Goal: Task Accomplishment & Management: Use online tool/utility

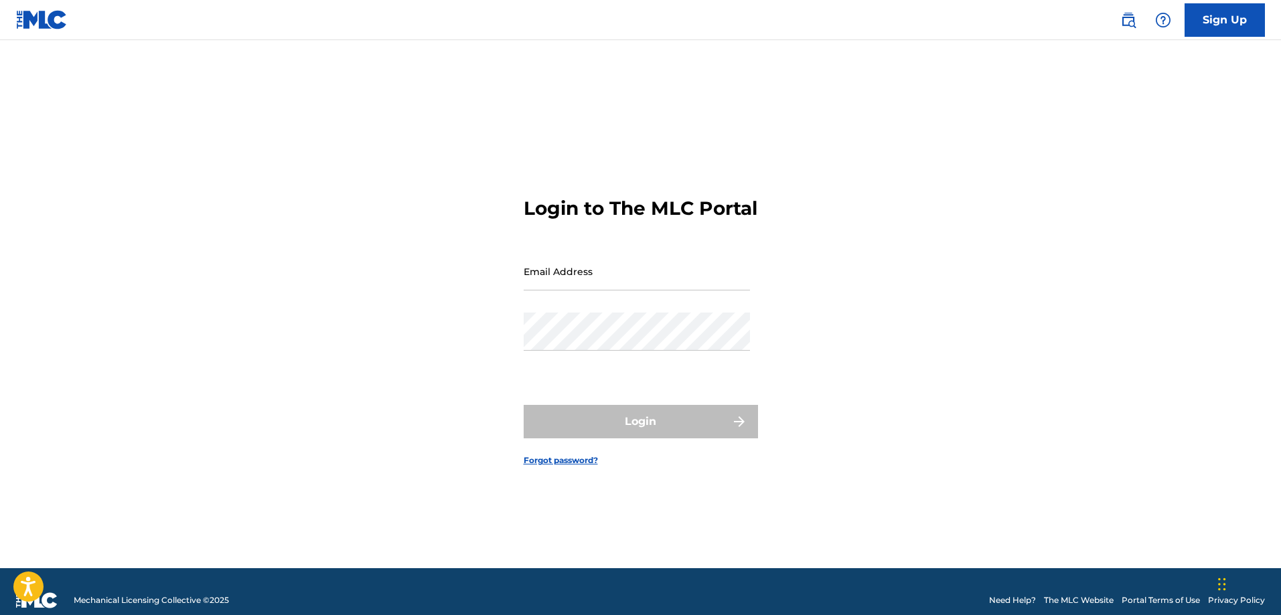
click at [595, 281] on input "Email Address" at bounding box center [637, 271] width 226 height 38
type input "[EMAIL_ADDRESS][DOMAIN_NAME]"
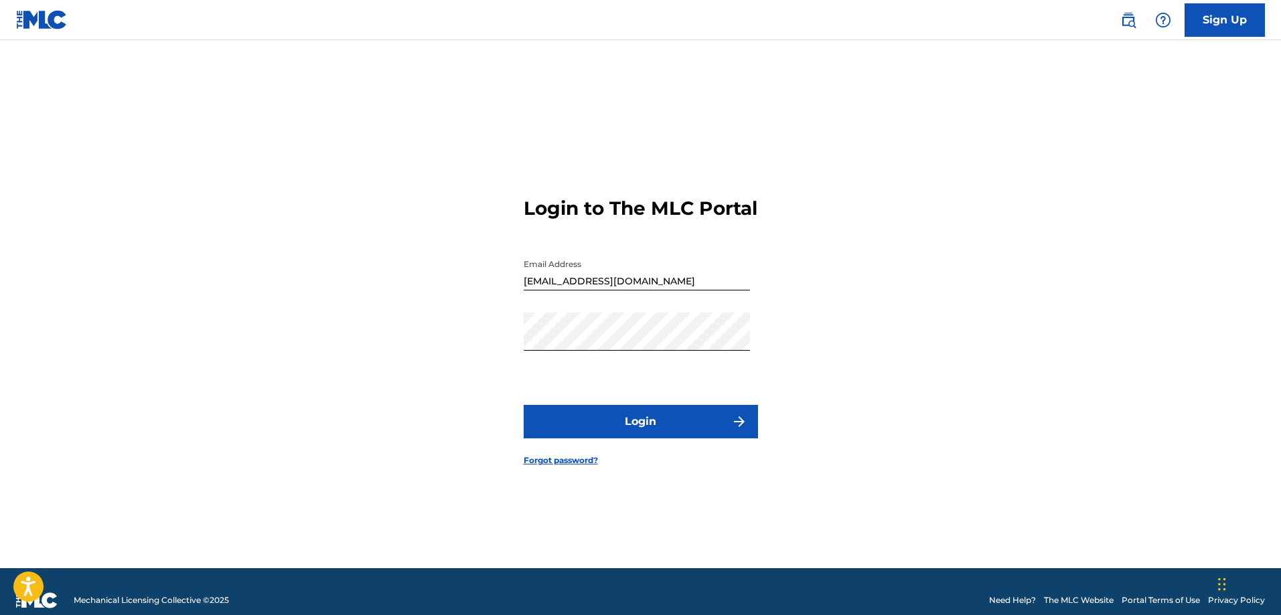
click at [615, 433] on button "Login" at bounding box center [641, 421] width 234 height 33
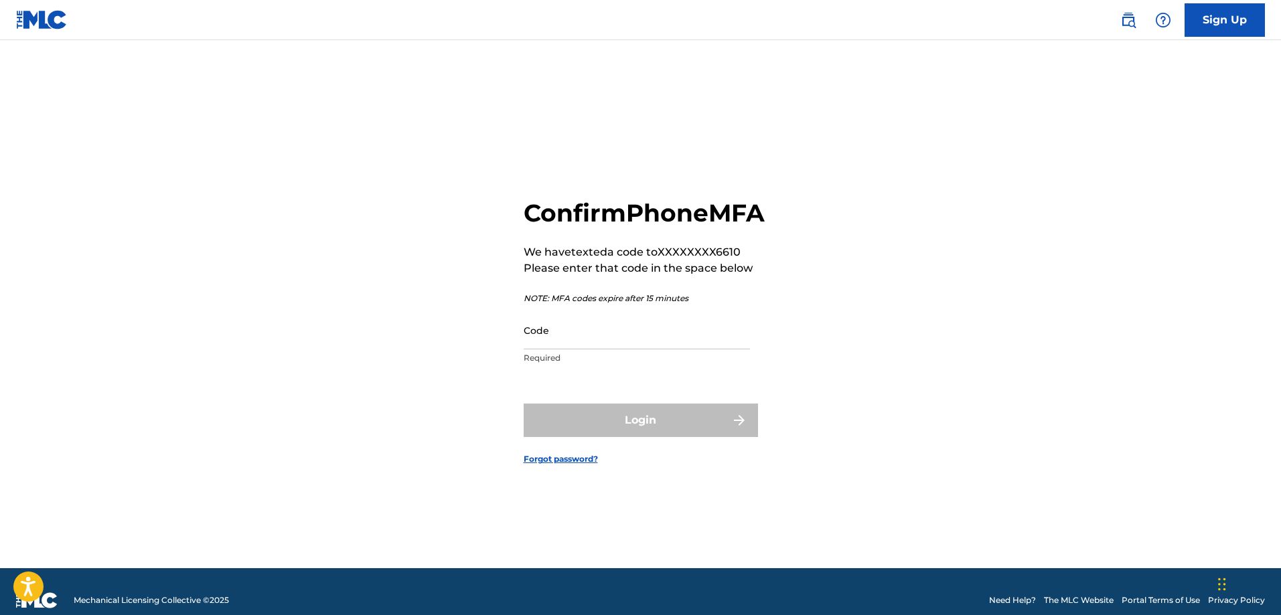
click at [567, 350] on input "Code" at bounding box center [637, 330] width 226 height 38
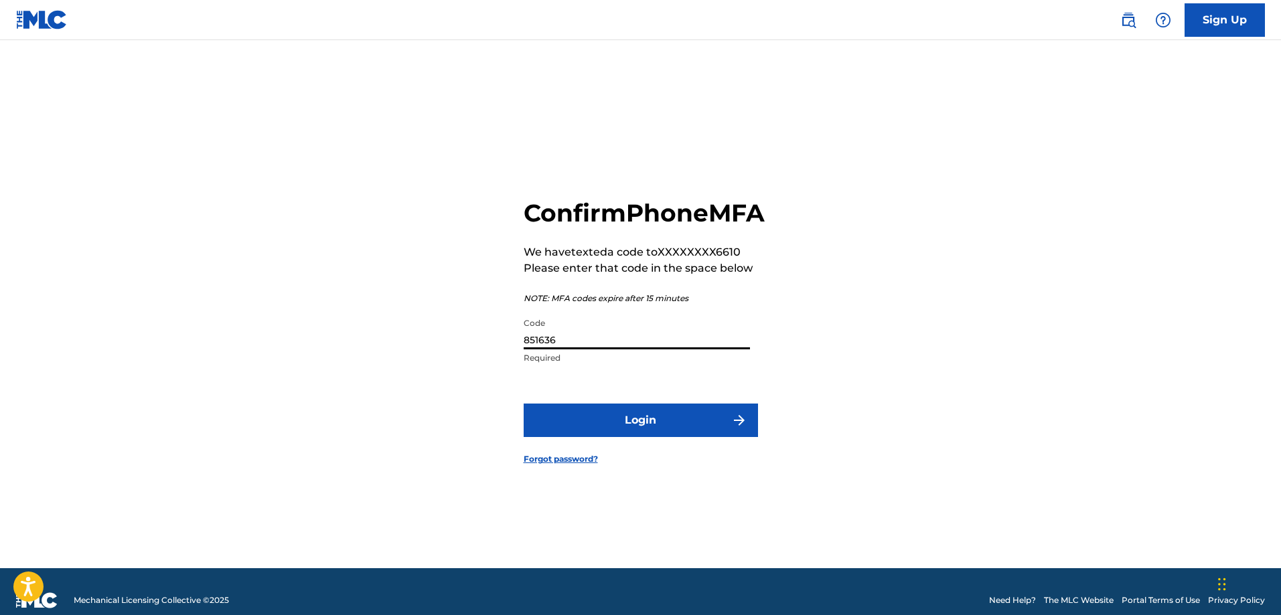
type input "851636"
click at [623, 437] on button "Login" at bounding box center [641, 420] width 234 height 33
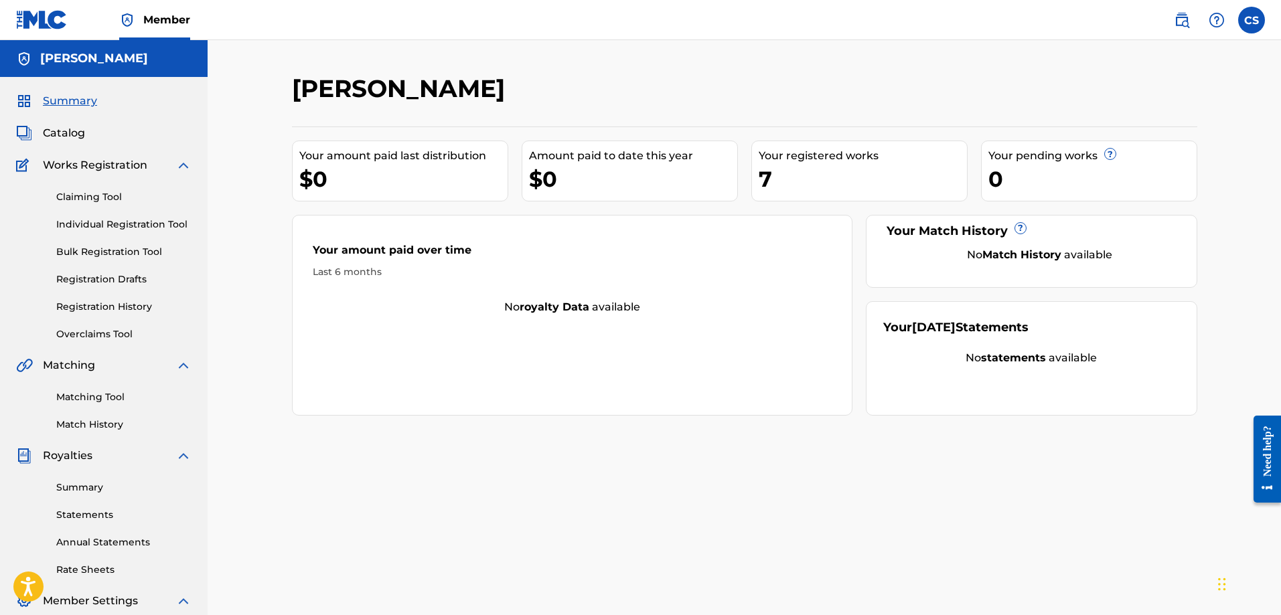
click at [821, 174] on div "7" at bounding box center [863, 179] width 208 height 30
click at [66, 130] on span "Catalog" at bounding box center [64, 133] width 42 height 16
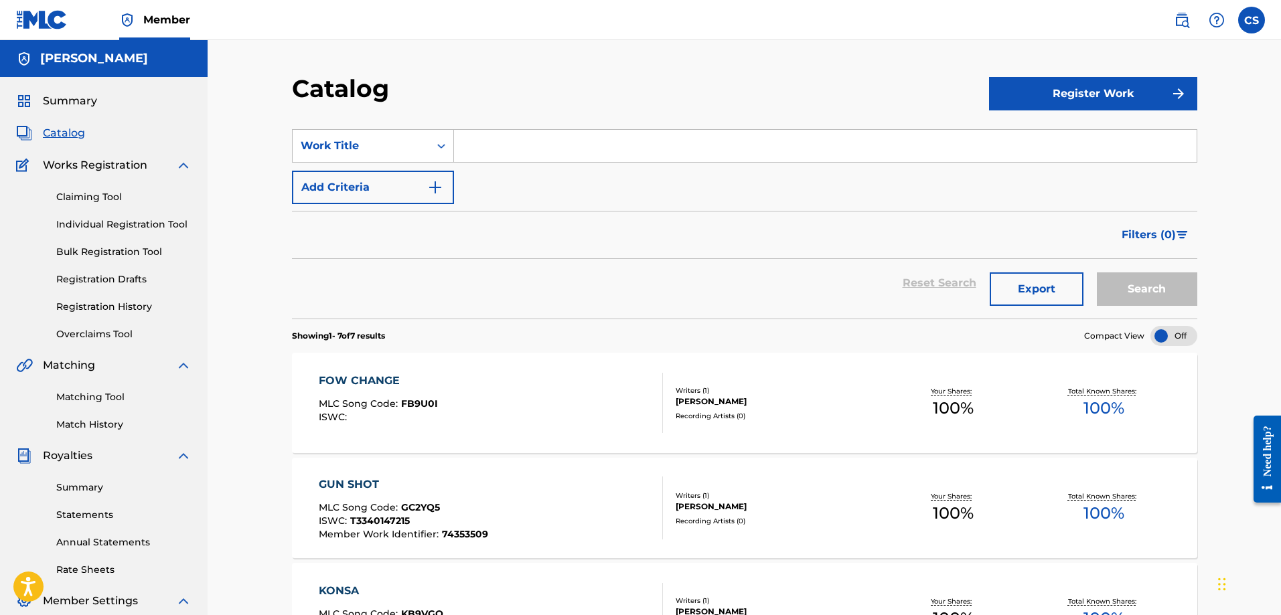
click at [1071, 94] on button "Register Work" at bounding box center [1093, 93] width 208 height 33
click at [823, 85] on div "Catalog" at bounding box center [640, 94] width 697 height 40
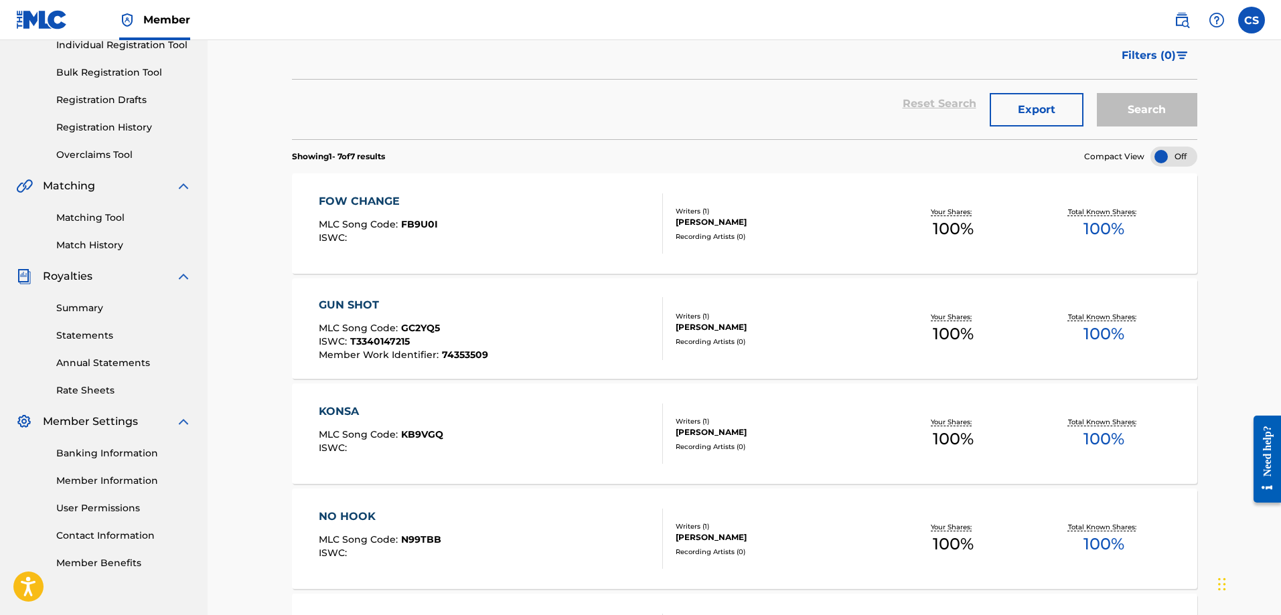
scroll to position [60, 0]
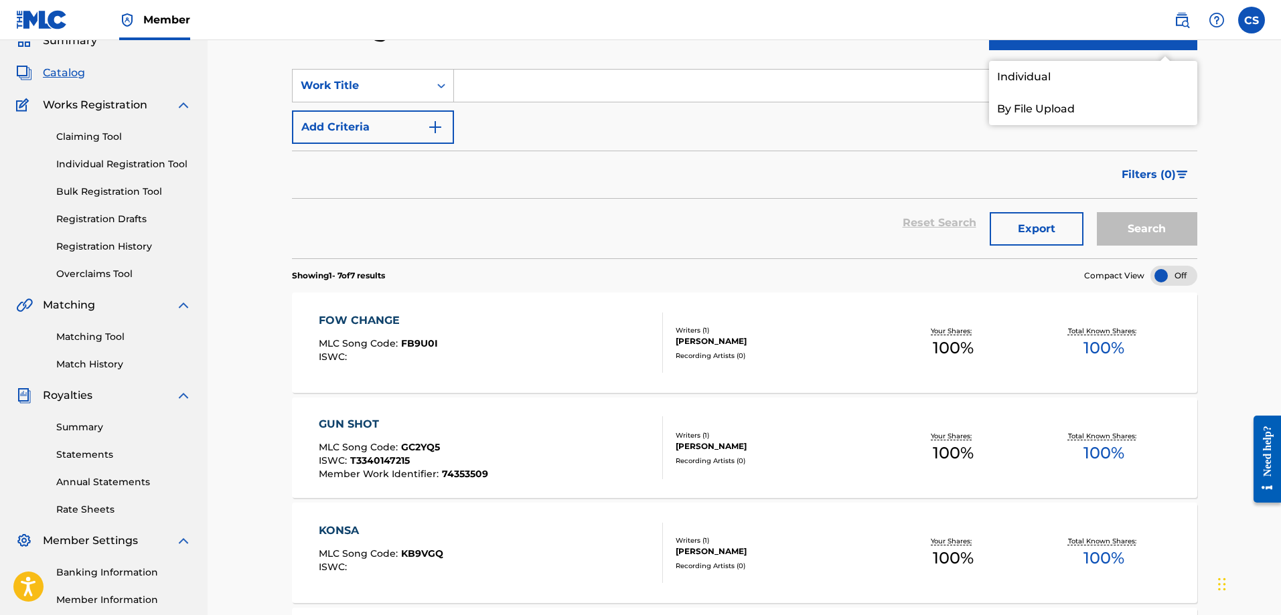
click at [724, 345] on div "CARL SYLVAIN" at bounding box center [777, 341] width 202 height 12
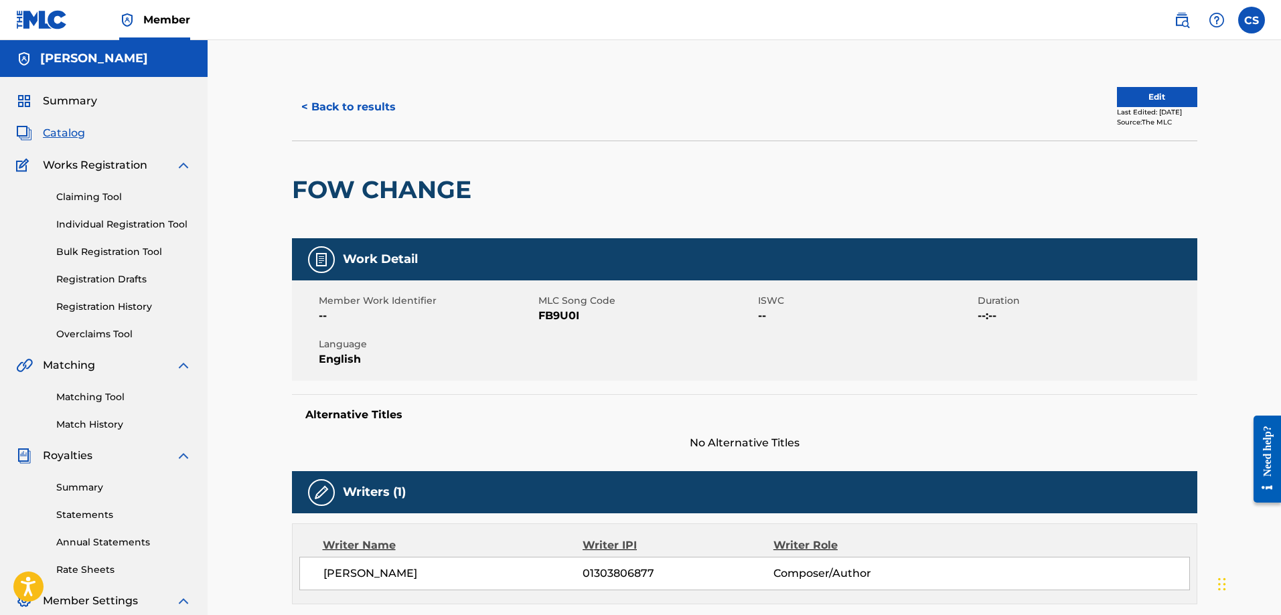
click at [386, 107] on button "< Back to results" at bounding box center [348, 106] width 113 height 33
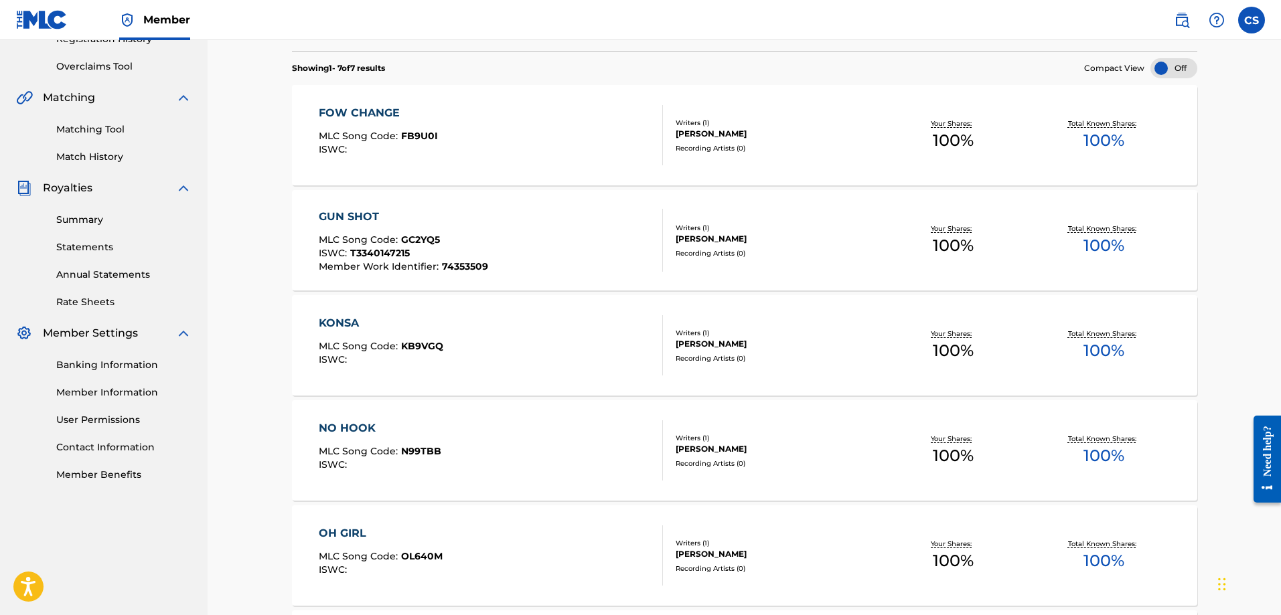
scroll to position [201, 0]
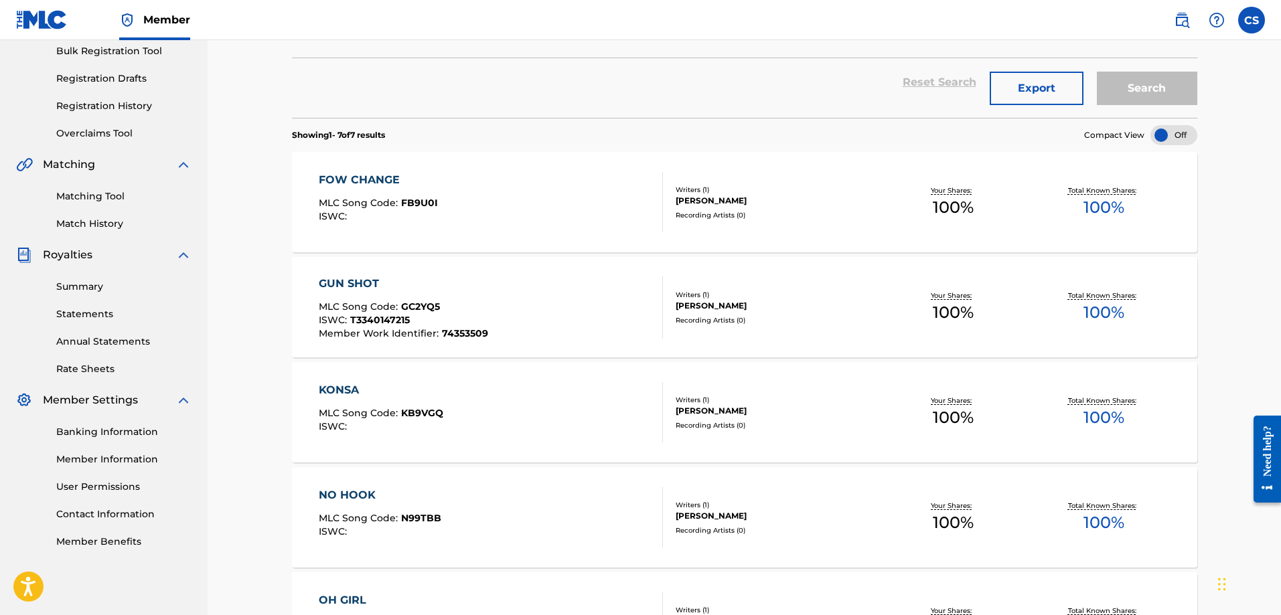
click at [82, 216] on div "Matching Tool Match History" at bounding box center [103, 202] width 175 height 58
click at [82, 224] on link "Match History" at bounding box center [123, 224] width 135 height 14
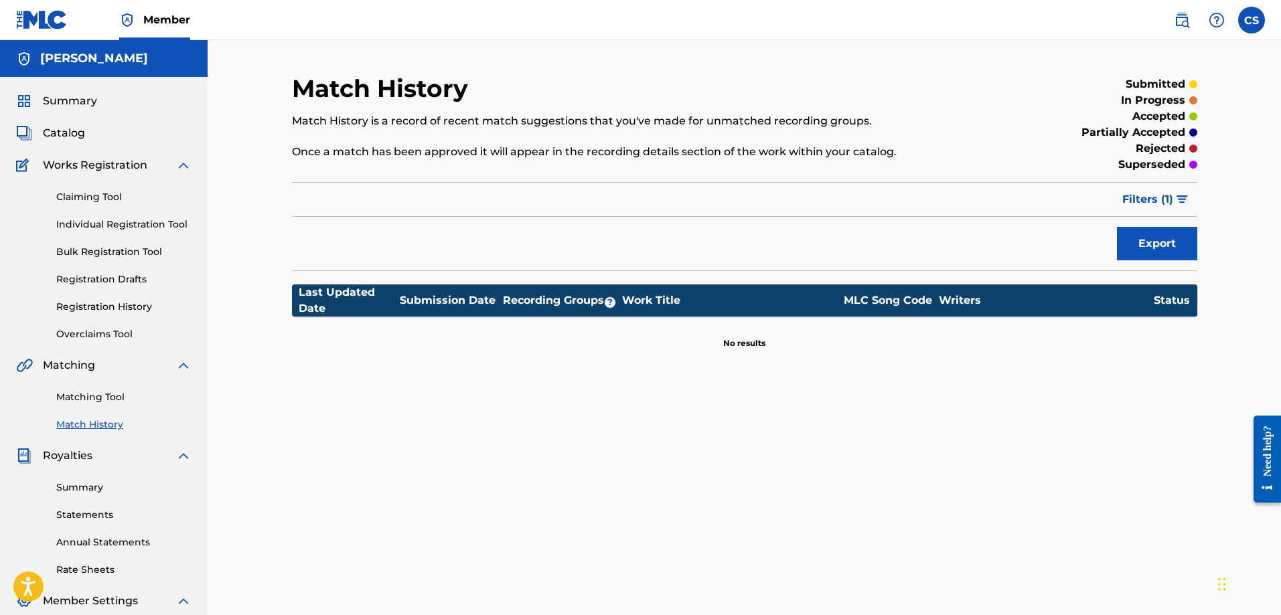
click at [100, 391] on link "Matching Tool" at bounding box center [123, 397] width 135 height 14
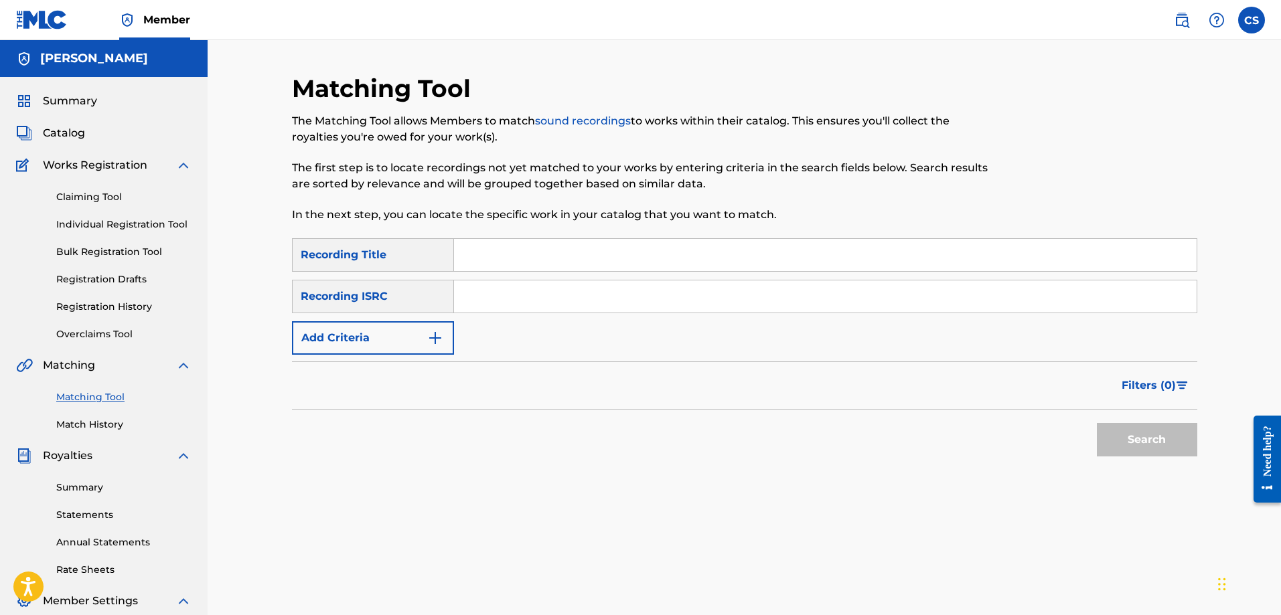
click at [526, 255] on input "Search Form" at bounding box center [825, 255] width 743 height 32
type input "OH GIRL"
click at [414, 293] on div "Recording ISRC" at bounding box center [373, 296] width 162 height 33
click at [358, 329] on button "Add Criteria" at bounding box center [373, 337] width 162 height 33
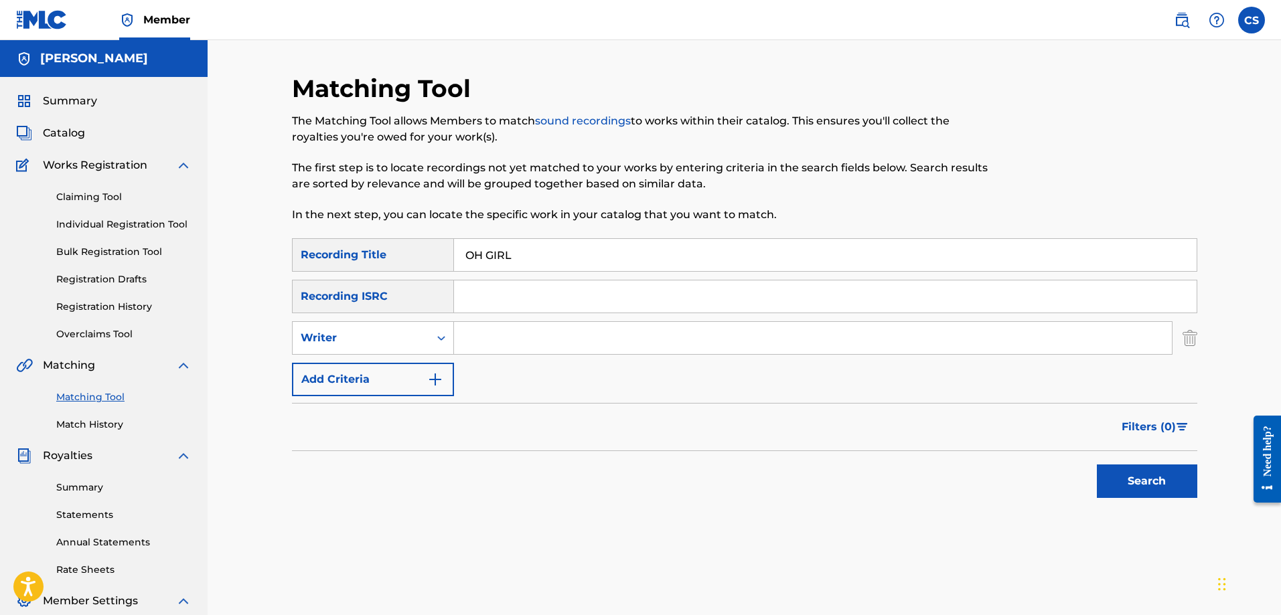
click at [499, 337] on input "Search Form" at bounding box center [813, 338] width 718 height 32
type input "carl a sylvain"
click at [1114, 493] on button "Search" at bounding box center [1147, 481] width 100 height 33
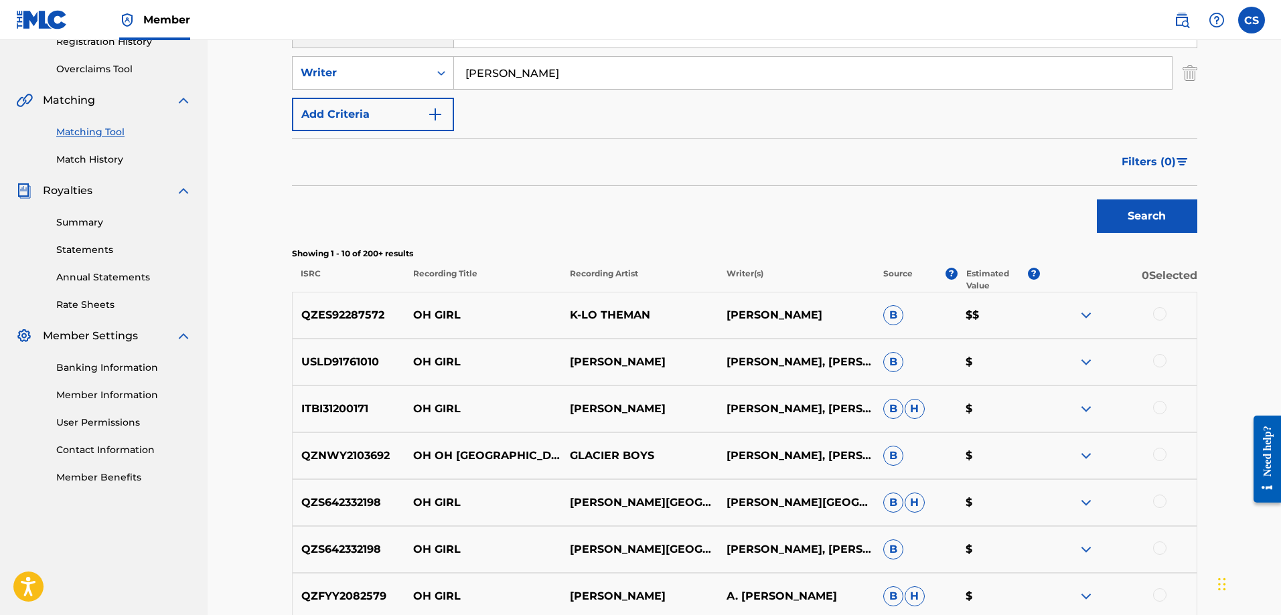
scroll to position [268, 0]
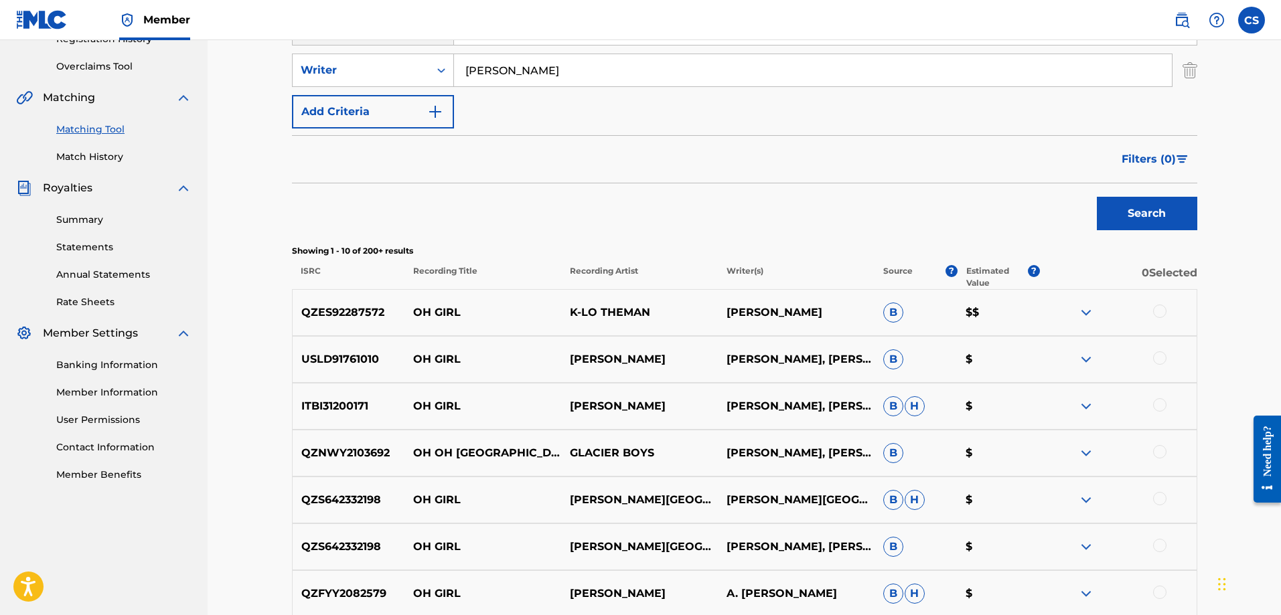
click at [332, 312] on p "QZES92287572" at bounding box center [349, 313] width 112 height 16
click at [889, 317] on span "B" at bounding box center [893, 313] width 20 height 20
click at [1071, 313] on div at bounding box center [1118, 313] width 157 height 16
click at [1083, 313] on img at bounding box center [1086, 313] width 16 height 16
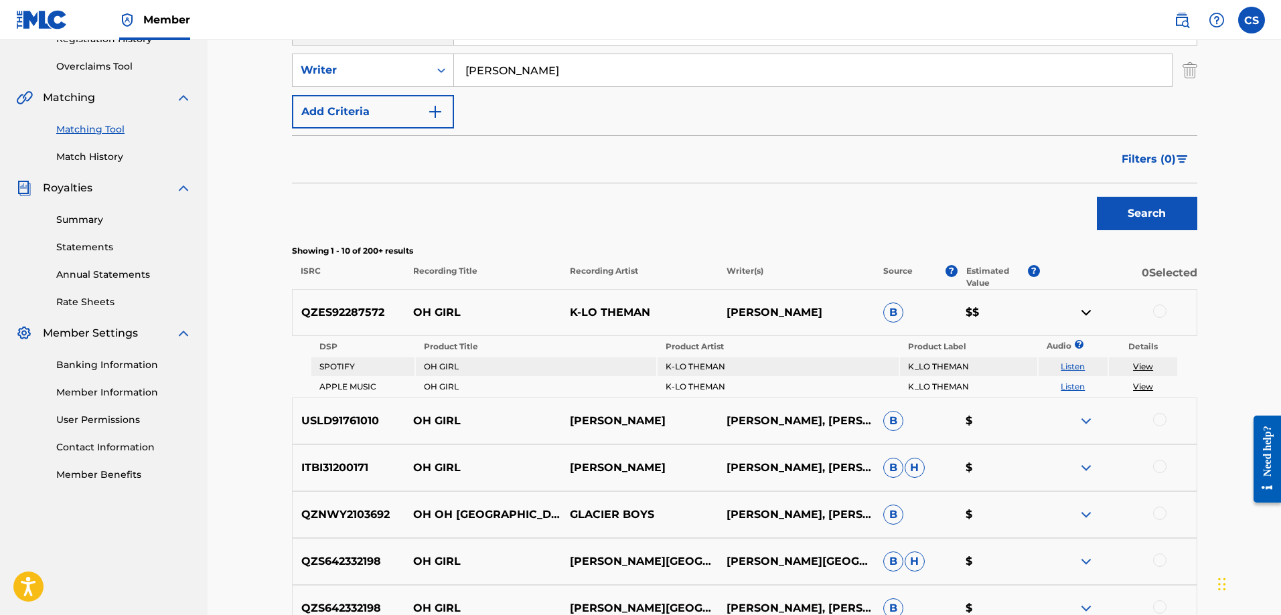
click at [888, 314] on span "B" at bounding box center [893, 313] width 20 height 20
click at [376, 348] on th "DSP" at bounding box center [362, 346] width 103 height 19
click at [313, 304] on div "QZES92287572 OH GIRL K-LO THEMAN CARL A SYLVAIN B $$" at bounding box center [744, 312] width 905 height 47
click at [313, 310] on p "QZES92287572" at bounding box center [349, 313] width 112 height 16
click at [325, 366] on td "SPOTIFY" at bounding box center [362, 367] width 103 height 19
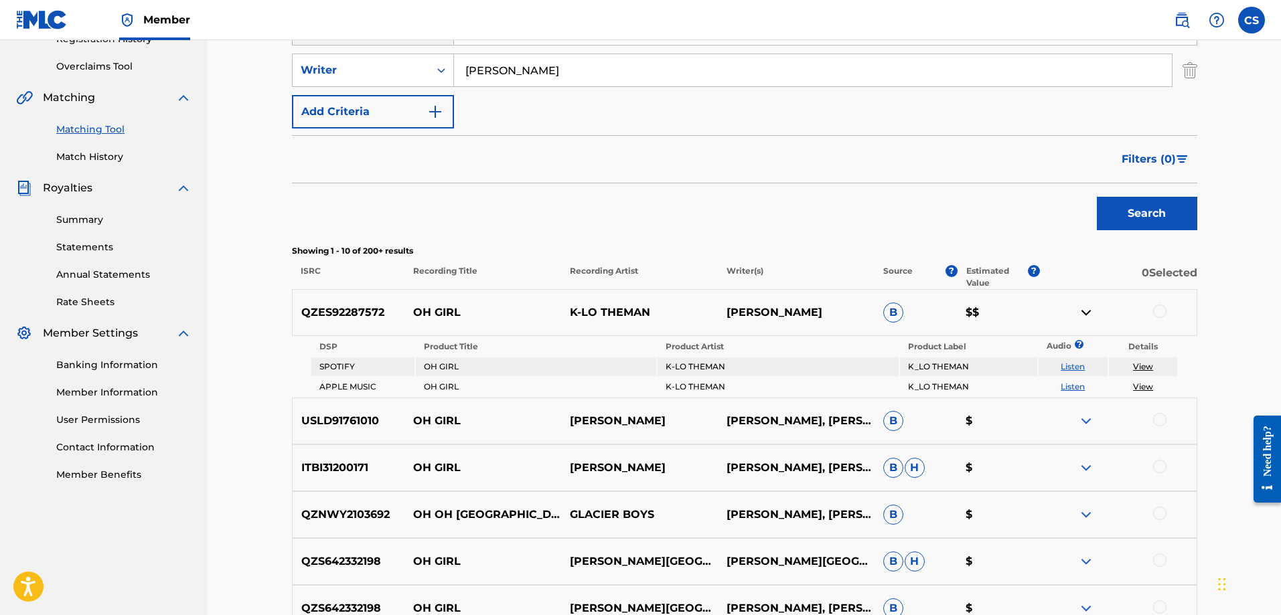
click at [445, 374] on td "OH GIRL" at bounding box center [536, 367] width 240 height 19
click at [803, 361] on td "K-LO THEMAN" at bounding box center [777, 367] width 240 height 19
click at [339, 313] on p "QZES92287572" at bounding box center [349, 313] width 112 height 16
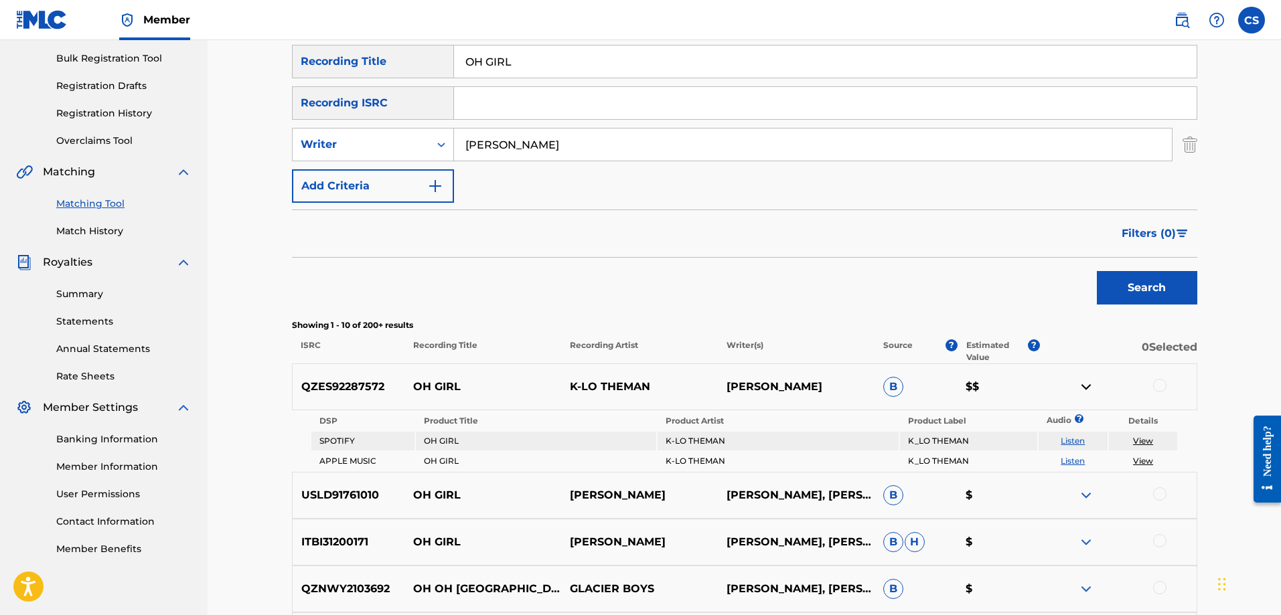
scroll to position [201, 0]
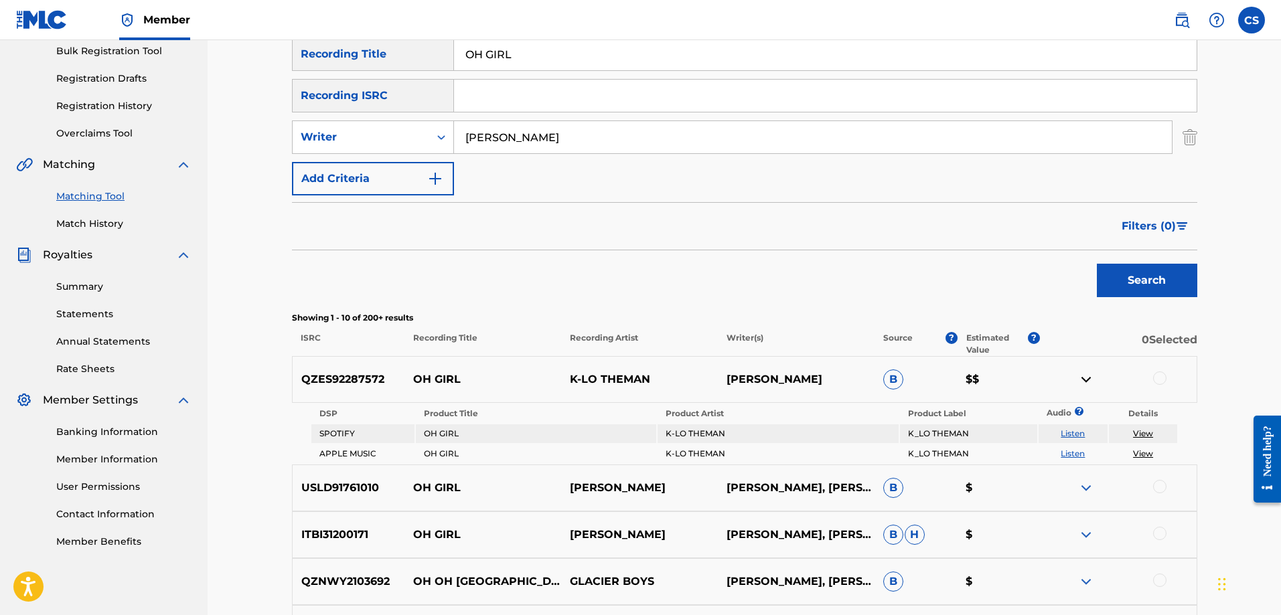
click at [330, 380] on p "QZES92287572" at bounding box center [349, 380] width 112 height 16
copy p "QZES92287572"
drag, startPoint x: 552, startPoint y: 141, endPoint x: 449, endPoint y: 133, distance: 103.4
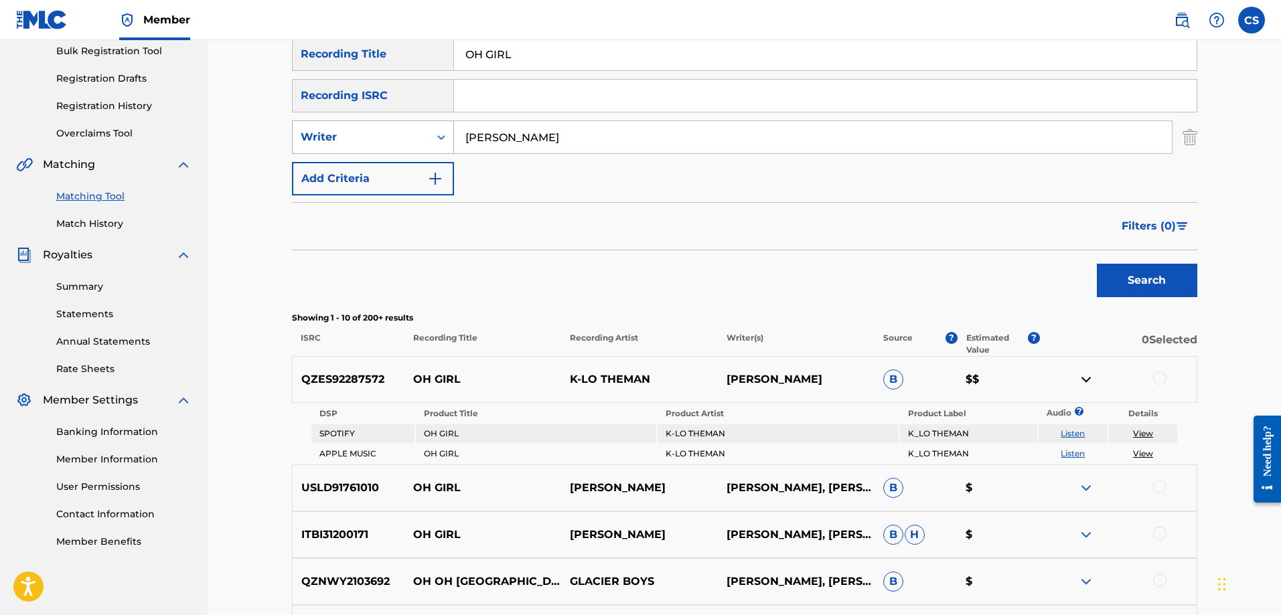
click at [449, 133] on div "SearchWithCriteriad44fea47-0cd2-4b96-b255-77a0dadab079 Writer carl a sylvain" at bounding box center [744, 137] width 905 height 33
click at [499, 91] on input "Search Form" at bounding box center [825, 96] width 743 height 32
paste input "QZES92287572"
type input "QZES92287572"
drag, startPoint x: 1164, startPoint y: 266, endPoint x: 1156, endPoint y: 275, distance: 11.4
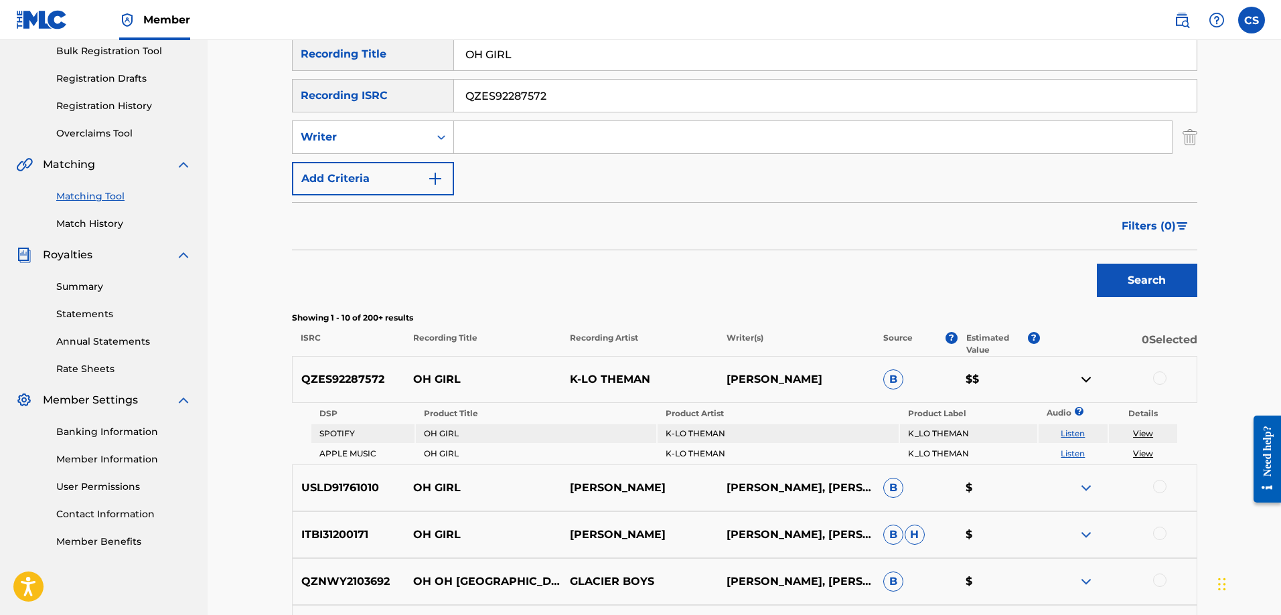
click at [1164, 267] on button "Search" at bounding box center [1147, 280] width 100 height 33
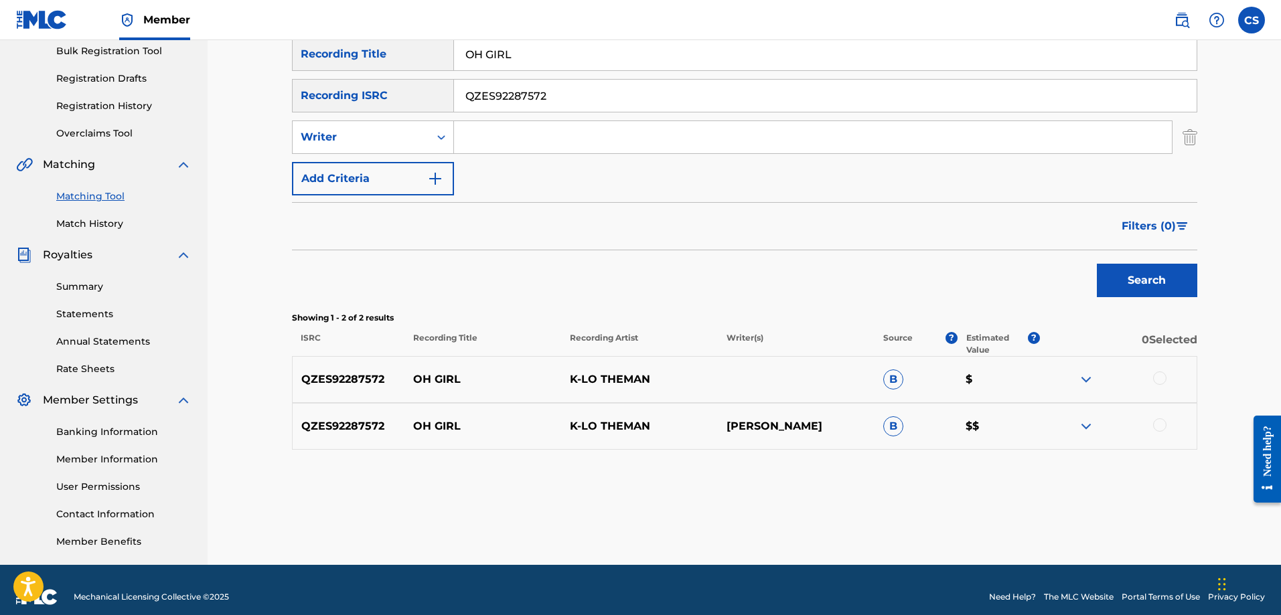
click at [1080, 423] on img at bounding box center [1086, 426] width 16 height 16
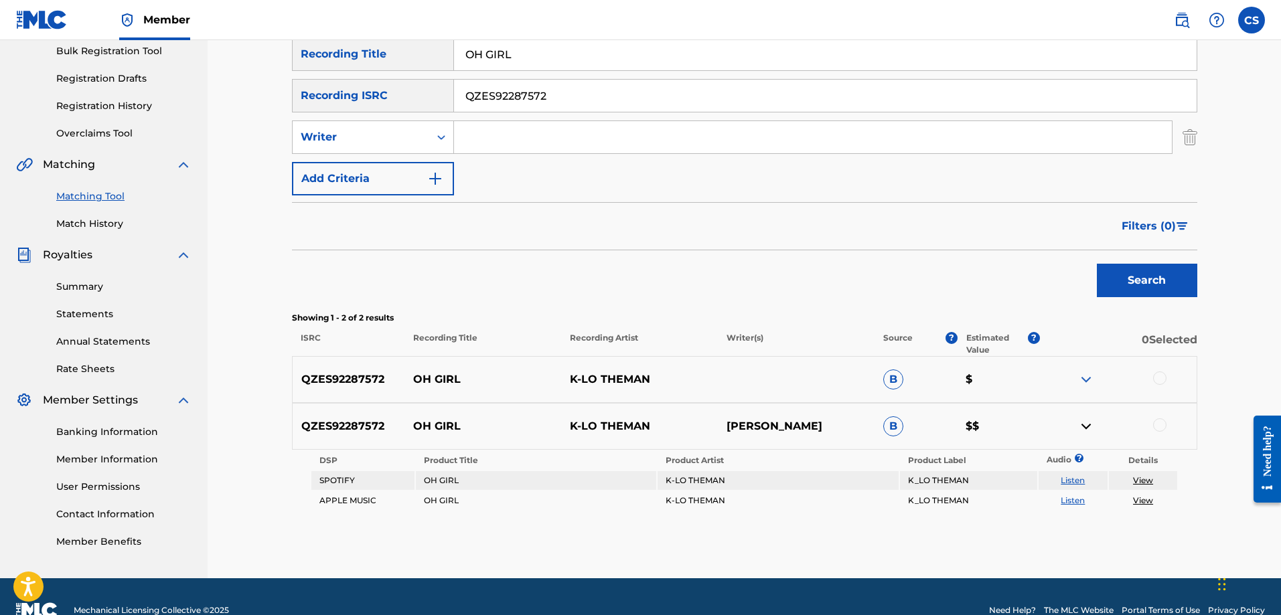
click at [1085, 374] on img at bounding box center [1086, 380] width 16 height 16
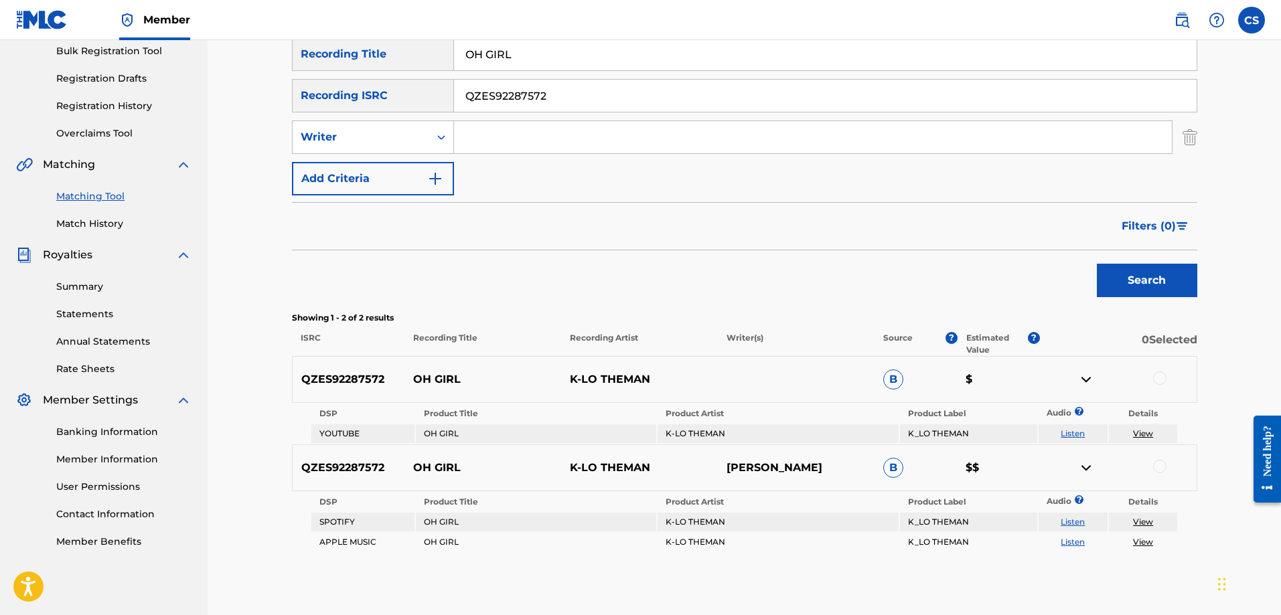
click at [1146, 432] on link "View" at bounding box center [1143, 434] width 20 height 10
click at [1144, 436] on link "View" at bounding box center [1143, 434] width 20 height 10
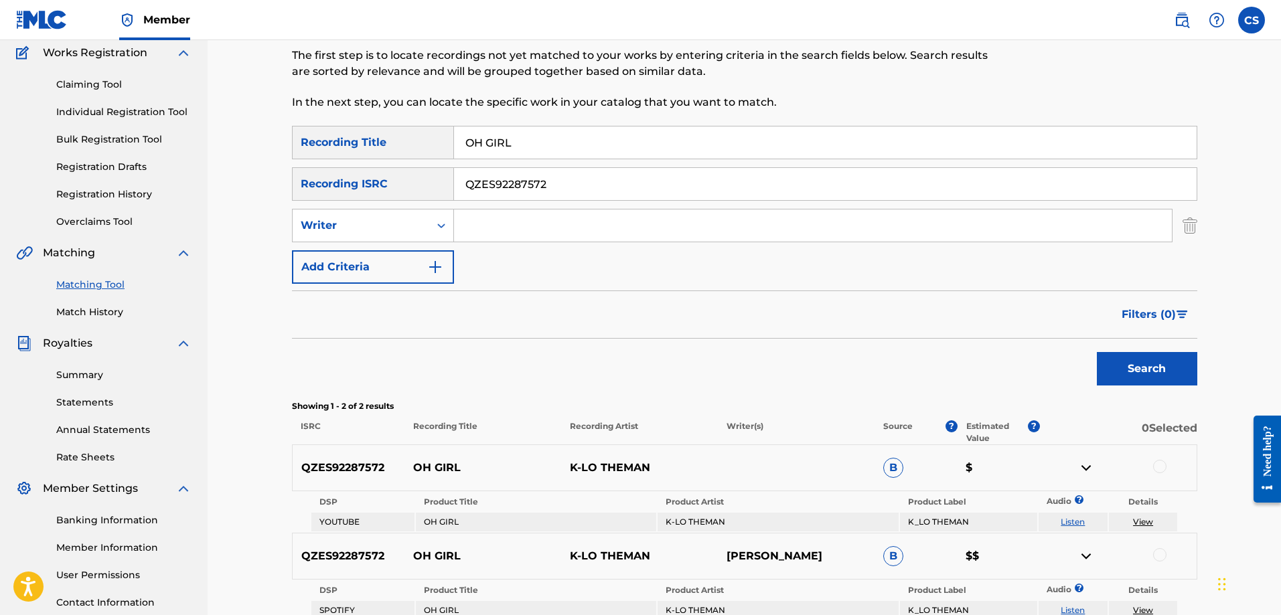
scroll to position [0, 0]
